Goal: Task Accomplishment & Management: Use online tool/utility

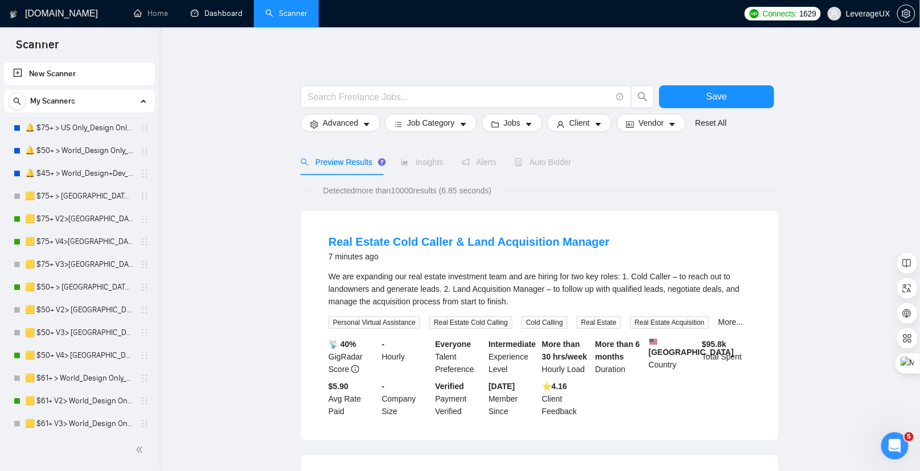
drag, startPoint x: 202, startPoint y: 20, endPoint x: 212, endPoint y: 42, distance: 24.2
click at [202, 18] on link "Dashboard" at bounding box center [217, 14] width 52 height 10
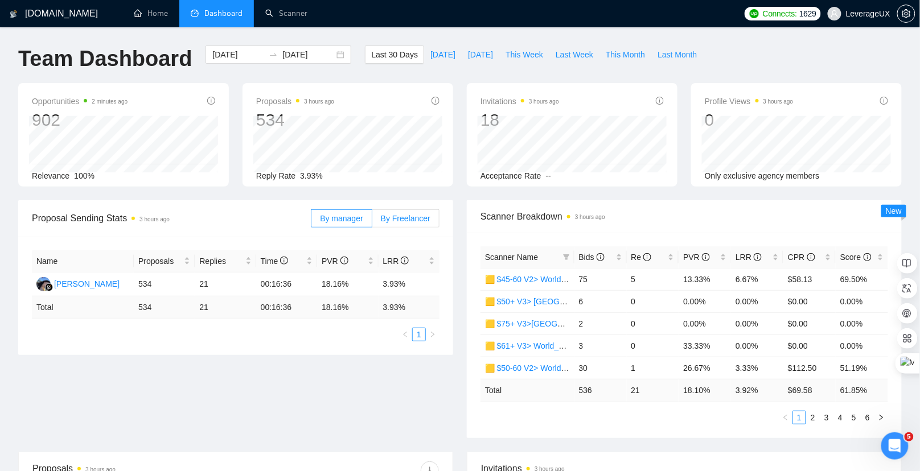
click at [416, 219] on span "By Freelancer" at bounding box center [406, 218] width 50 height 9
click at [372, 222] on input "By Freelancer" at bounding box center [372, 222] width 0 height 0
